Goal: Navigation & Orientation: Find specific page/section

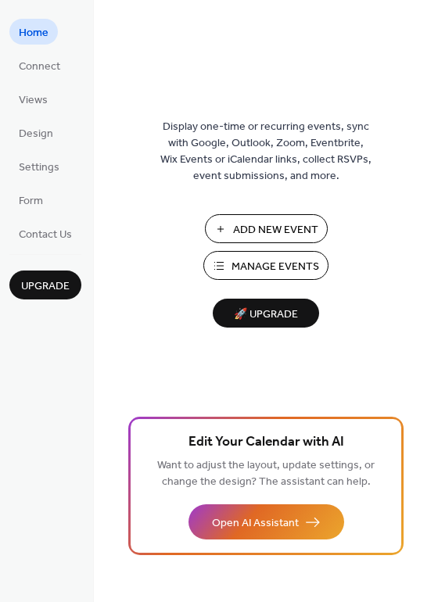
click at [274, 266] on span "Manage Events" at bounding box center [275, 267] width 88 height 16
click at [45, 200] on link "Form" at bounding box center [30, 200] width 43 height 26
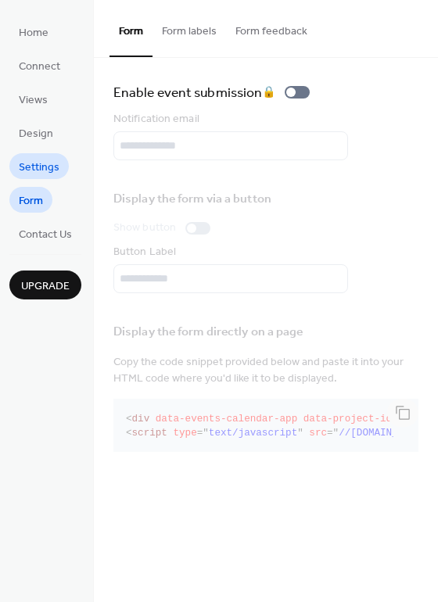
click at [38, 168] on span "Settings" at bounding box center [39, 168] width 41 height 16
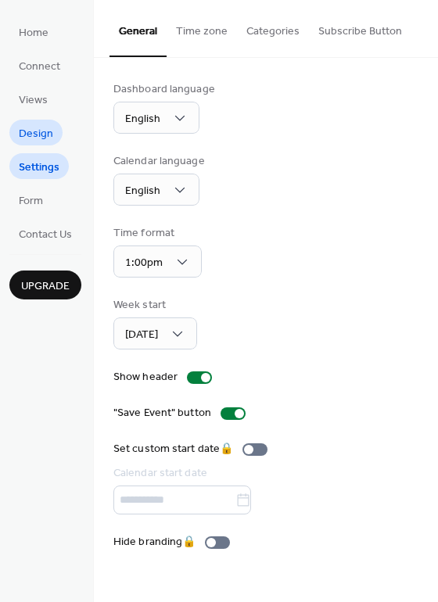
click at [38, 127] on span "Design" at bounding box center [36, 134] width 34 height 16
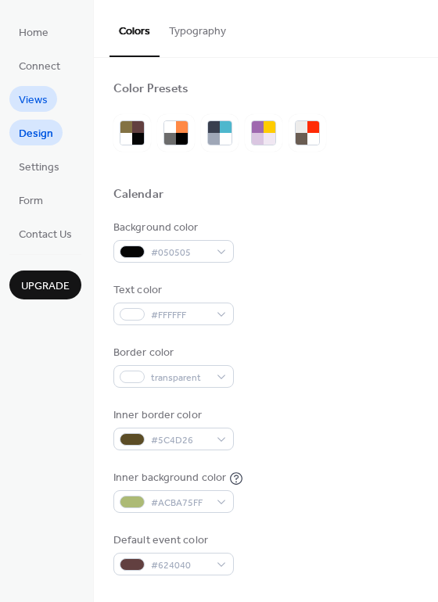
click at [38, 92] on span "Views" at bounding box center [33, 100] width 29 height 16
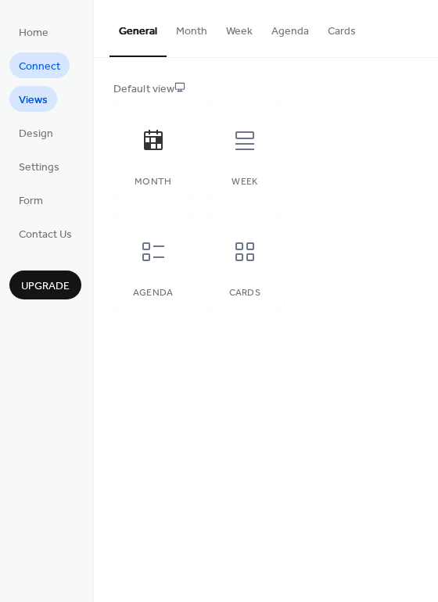
click at [38, 66] on span "Connect" at bounding box center [39, 67] width 41 height 16
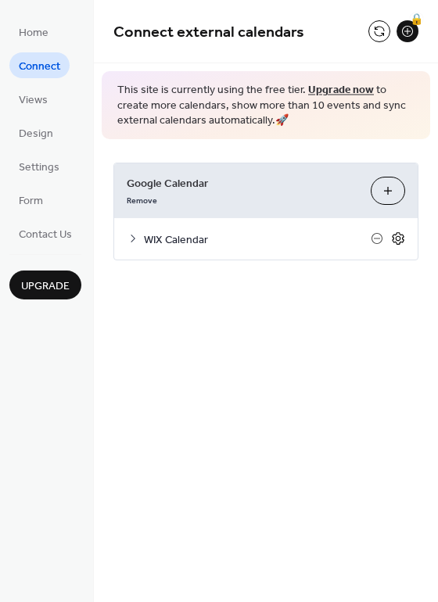
click at [399, 236] on icon at bounding box center [398, 238] width 14 height 14
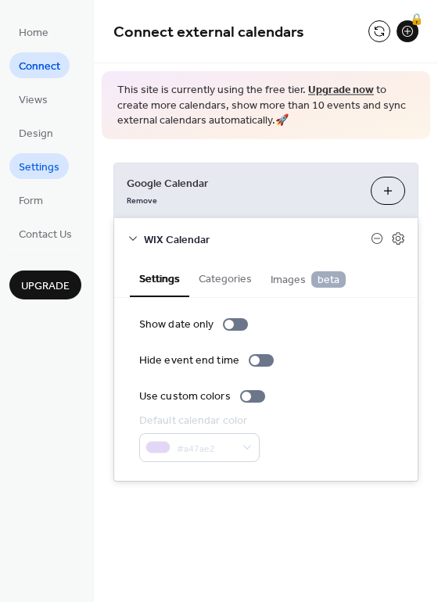
click at [45, 164] on span "Settings" at bounding box center [39, 168] width 41 height 16
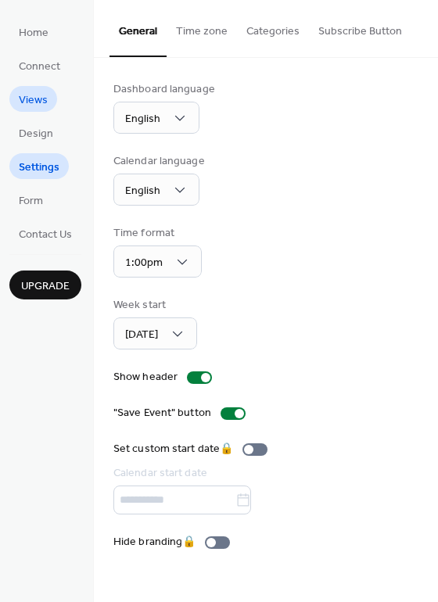
click at [36, 98] on span "Views" at bounding box center [33, 100] width 29 height 16
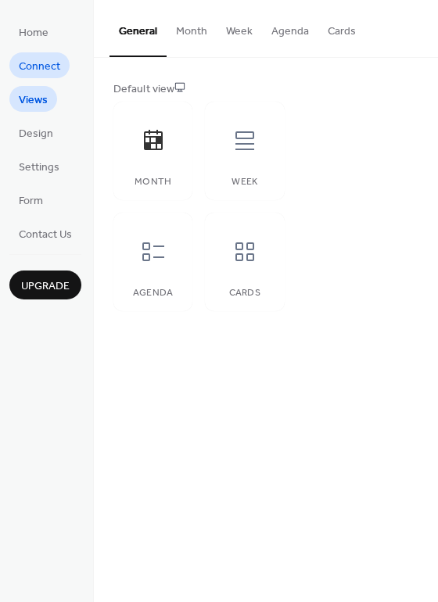
click at [38, 72] on span "Connect" at bounding box center [39, 67] width 41 height 16
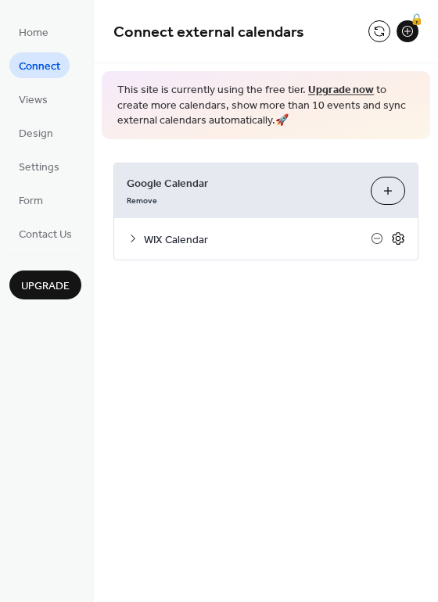
click at [400, 232] on icon at bounding box center [398, 238] width 14 height 14
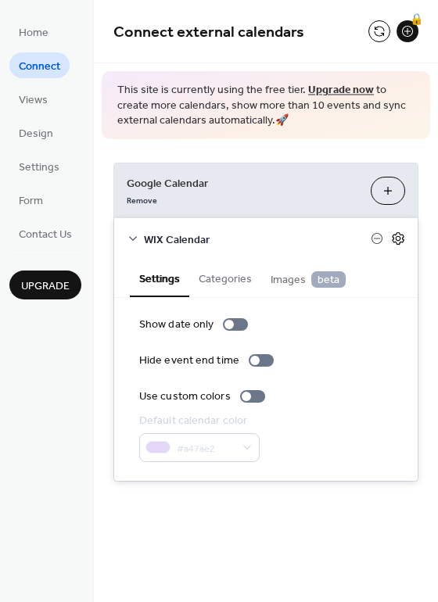
click at [396, 238] on icon at bounding box center [398, 238] width 14 height 14
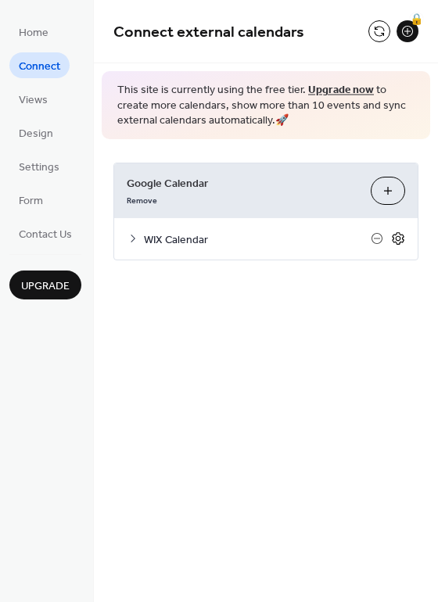
click at [396, 238] on icon at bounding box center [398, 238] width 14 height 14
